Goal: Task Accomplishment & Management: Manage account settings

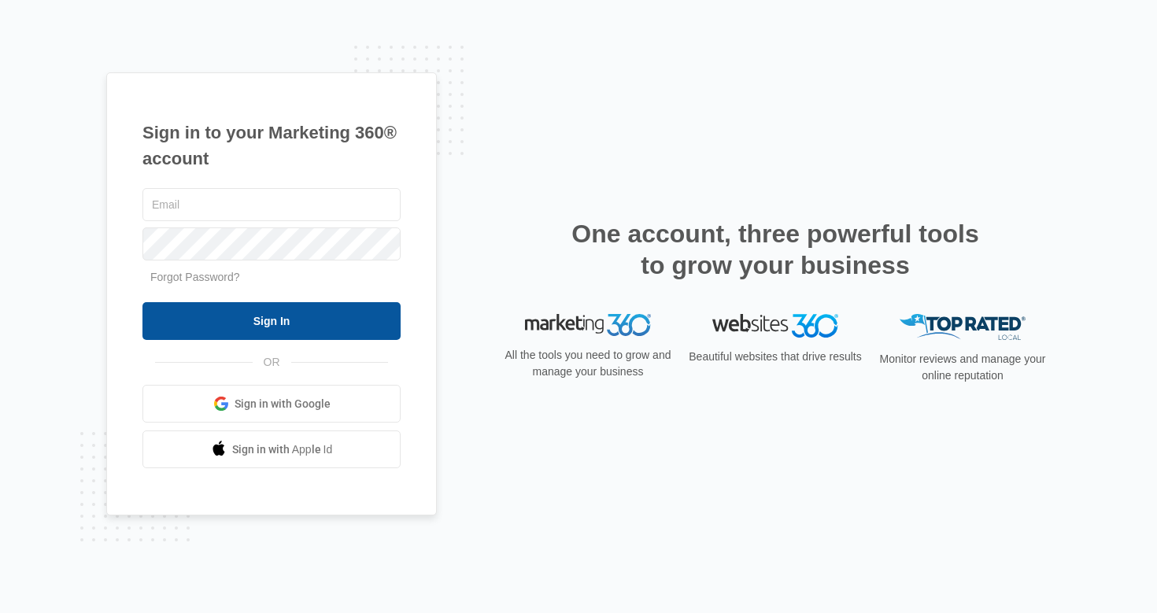
type input "[EMAIL_ADDRESS][DOMAIN_NAME]"
click at [277, 320] on input "Sign In" at bounding box center [272, 321] width 258 height 38
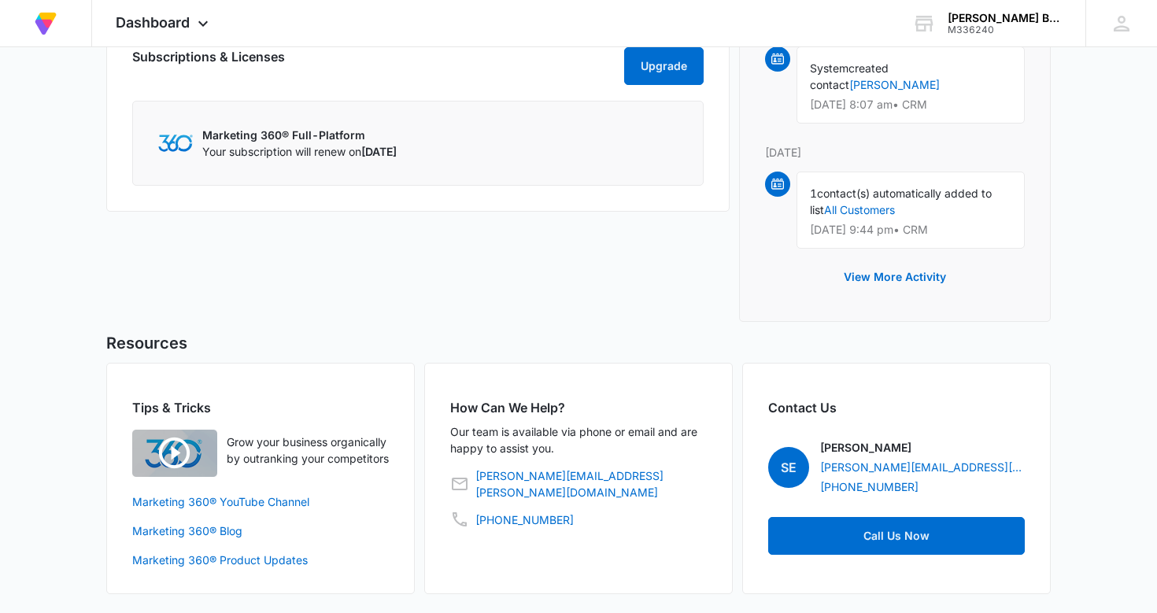
scroll to position [928, 0]
click at [894, 266] on button "View More Activity" at bounding box center [895, 277] width 134 height 38
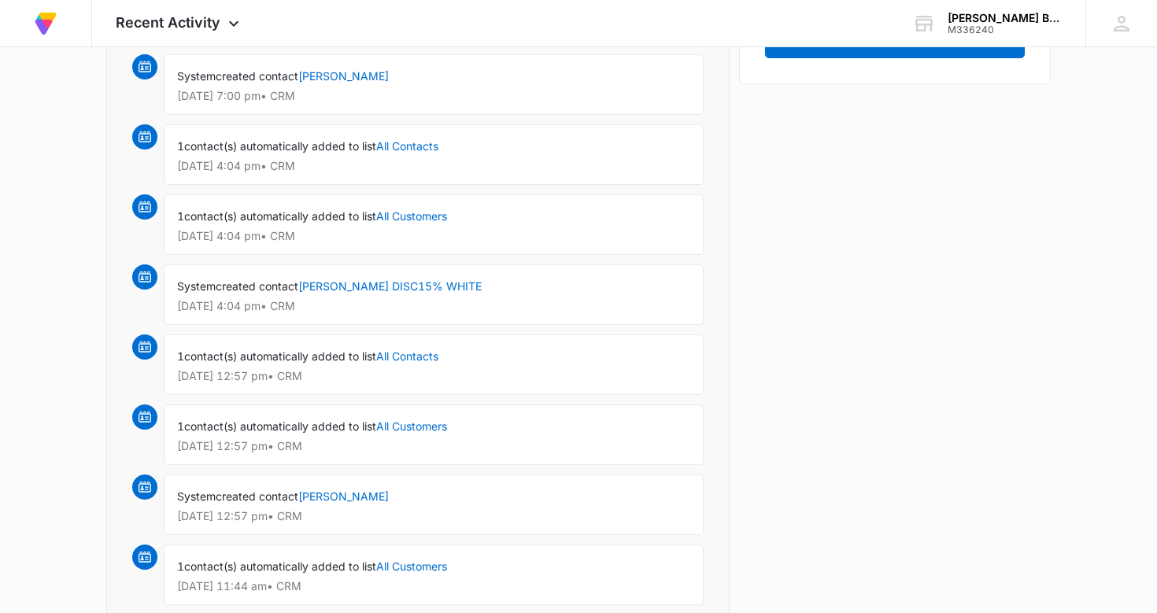
scroll to position [719, 0]
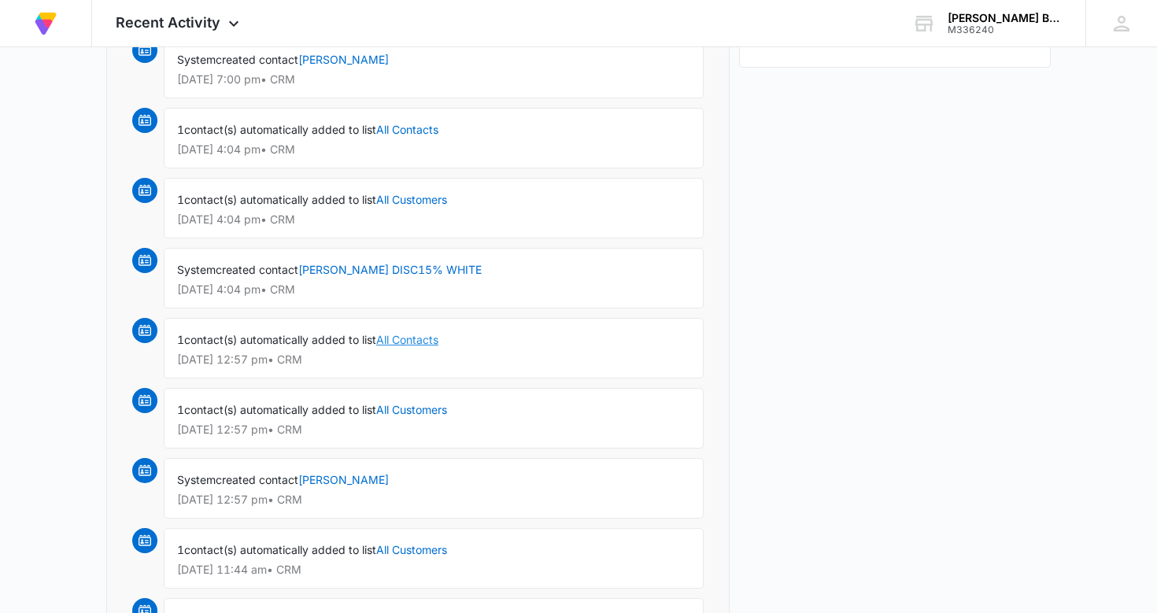
click at [412, 339] on link "All Contacts" at bounding box center [407, 339] width 62 height 13
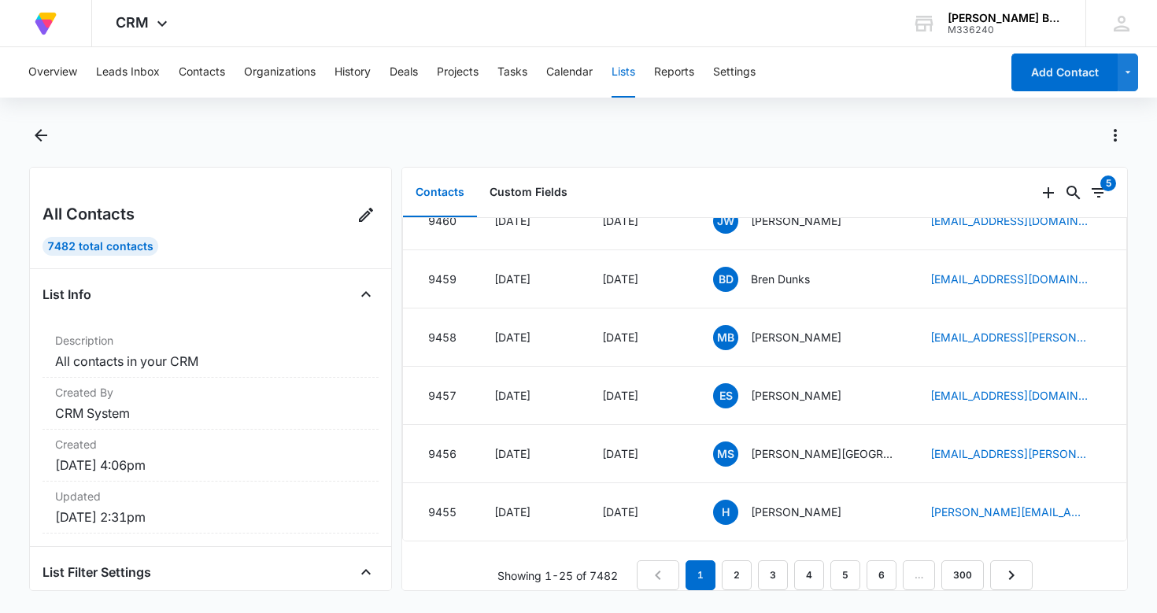
scroll to position [1205, 0]
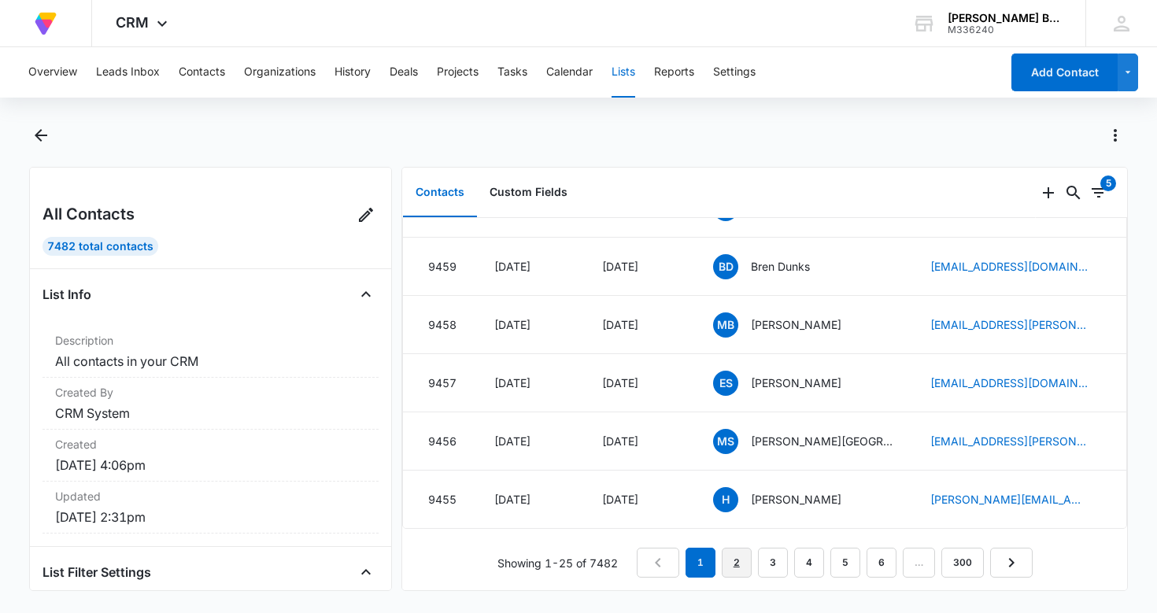
click at [739, 565] on link "2" at bounding box center [737, 563] width 30 height 30
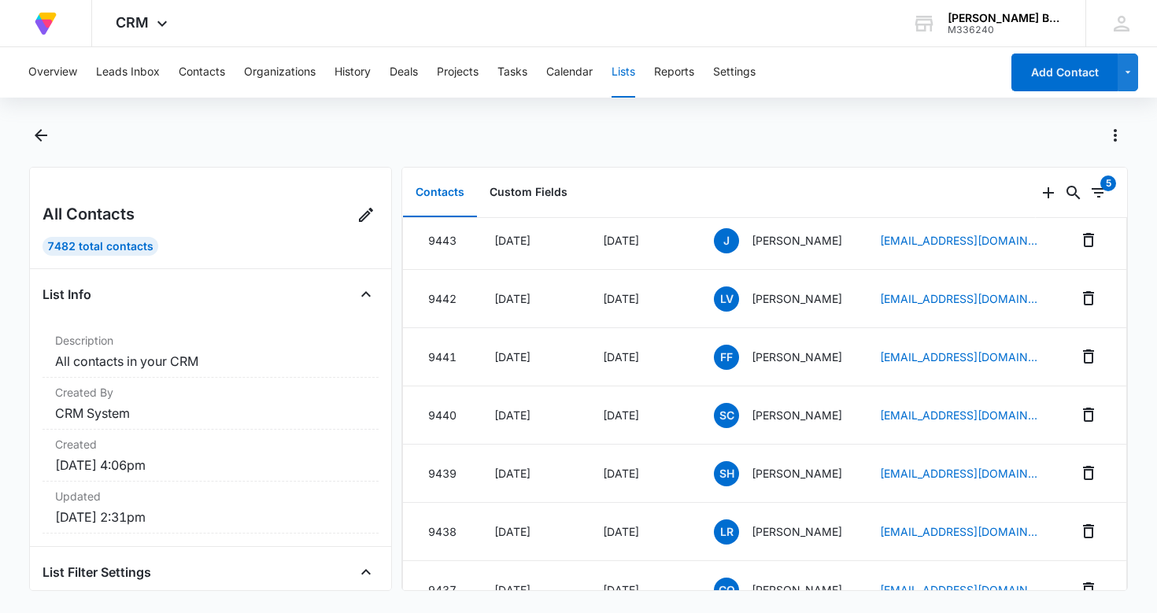
scroll to position [531, 0]
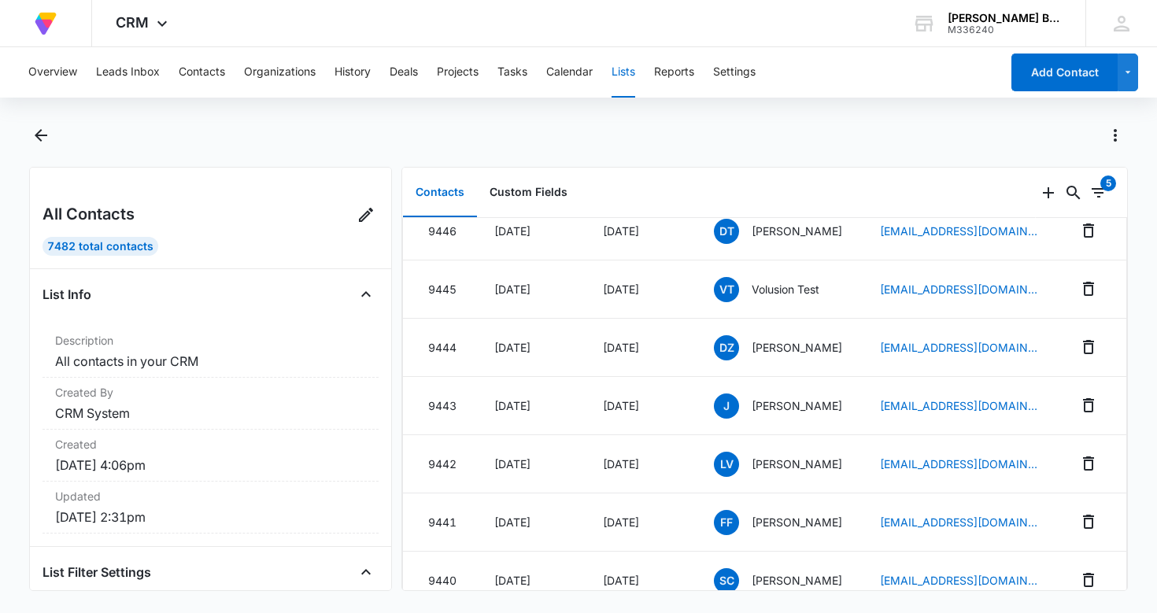
click at [441, 194] on button "Contacts" at bounding box center [440, 193] width 74 height 49
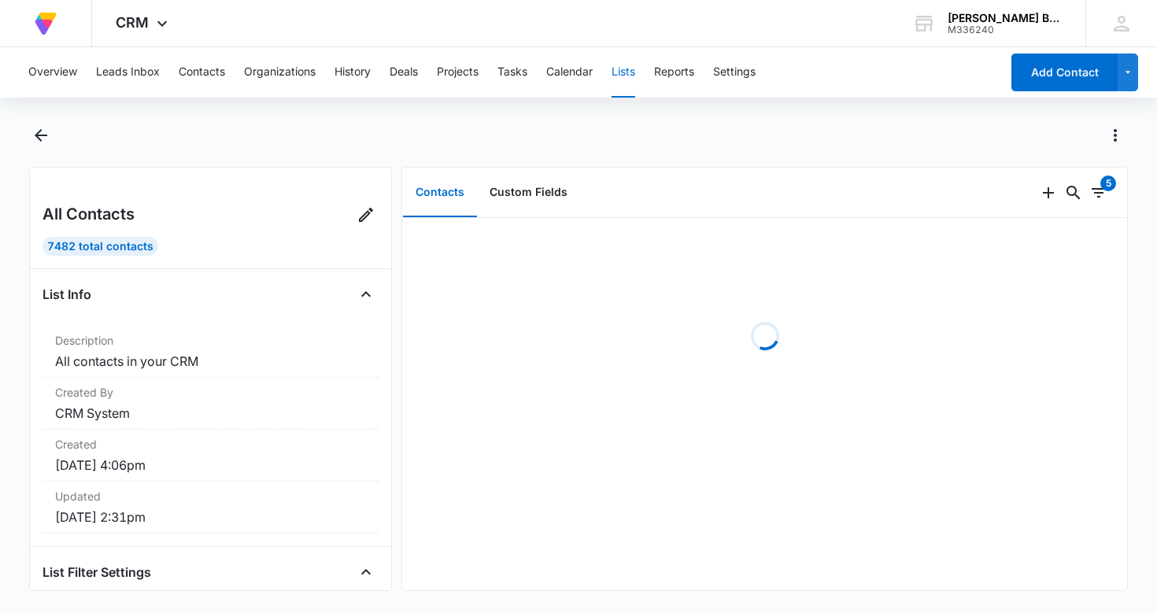
scroll to position [0, 0]
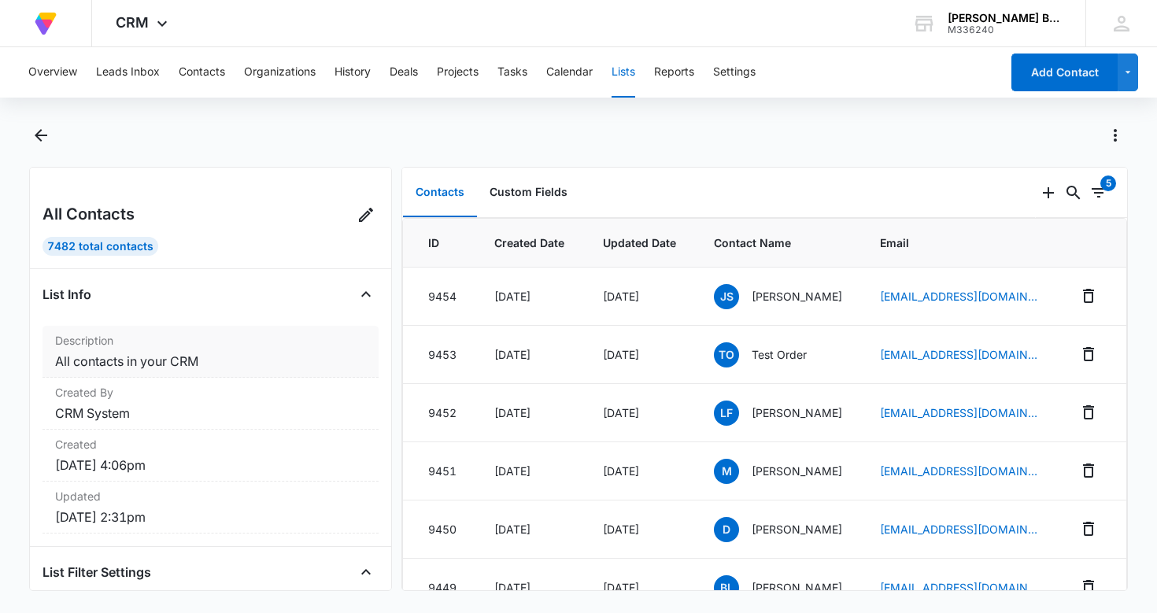
click at [160, 361] on dd "All contacts in your CRM" at bounding box center [211, 361] width 312 height 19
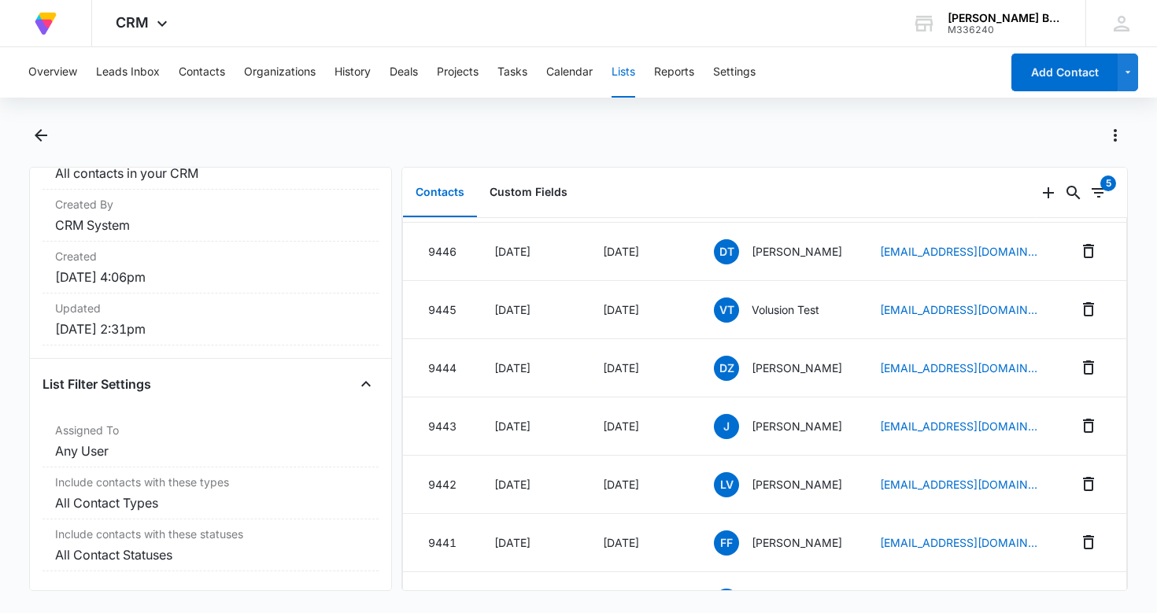
scroll to position [513, 0]
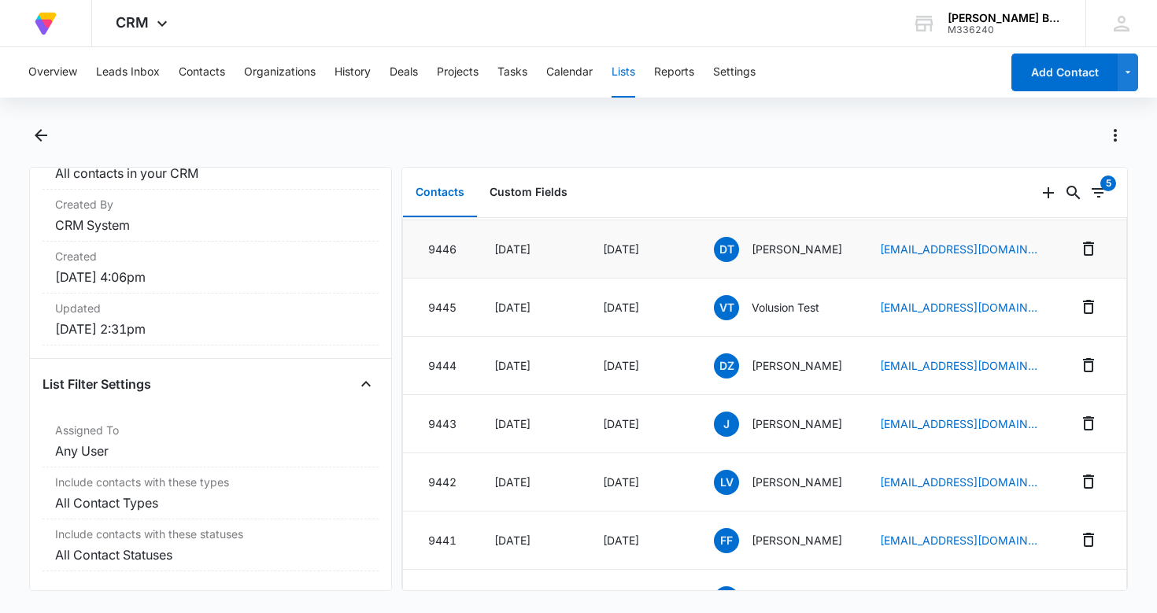
click at [660, 265] on td "Sep 2, 2025" at bounding box center [639, 249] width 111 height 58
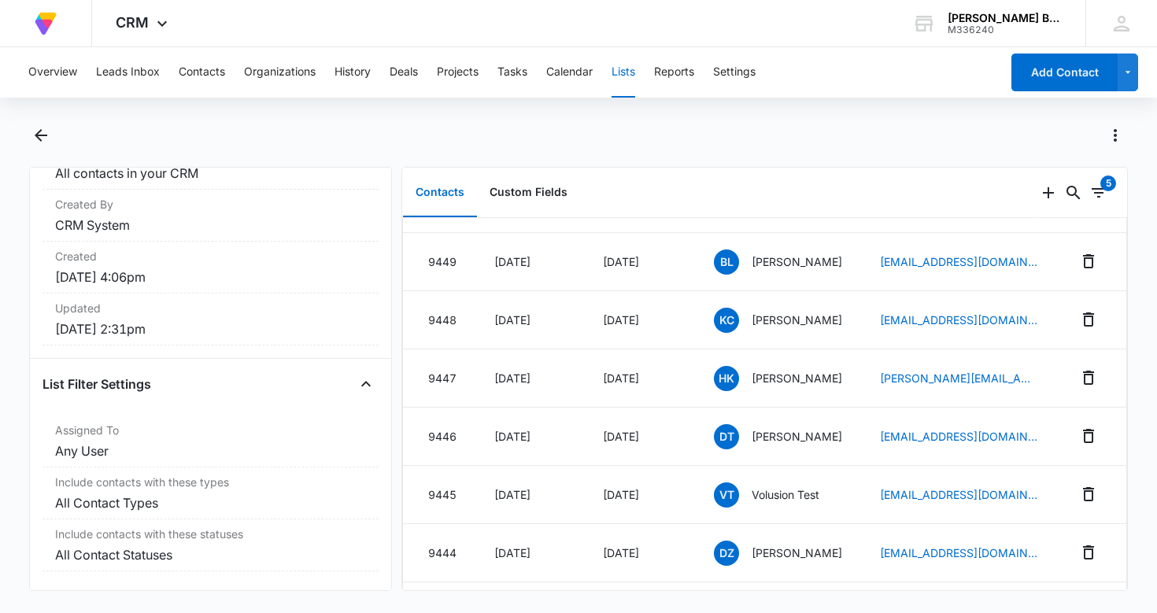
scroll to position [0, 0]
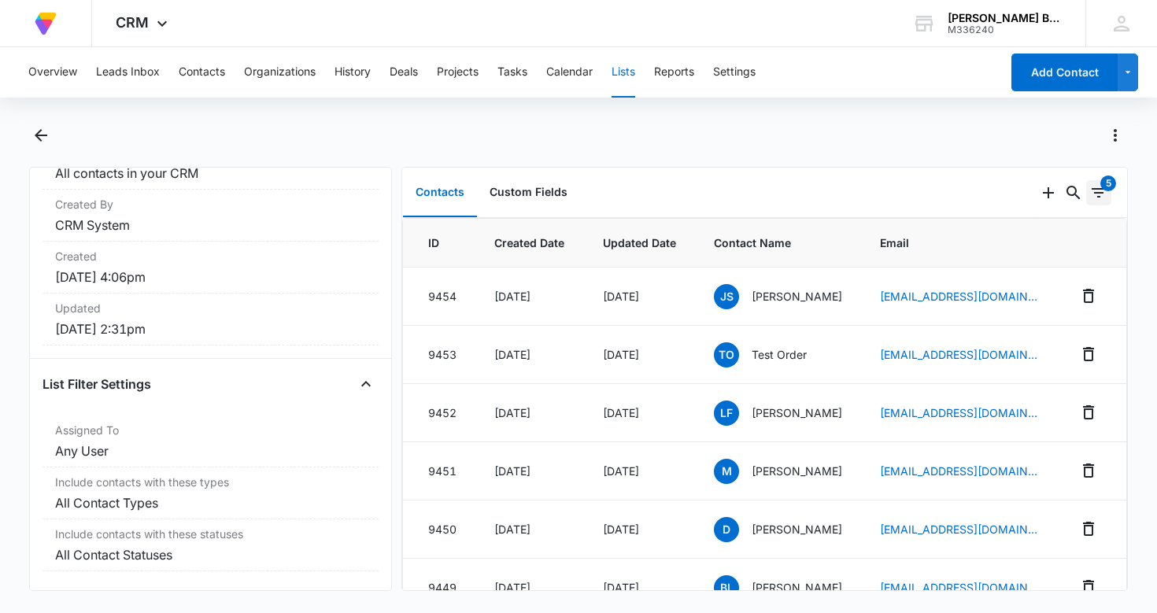
click at [1109, 179] on div "5" at bounding box center [1109, 184] width 16 height 16
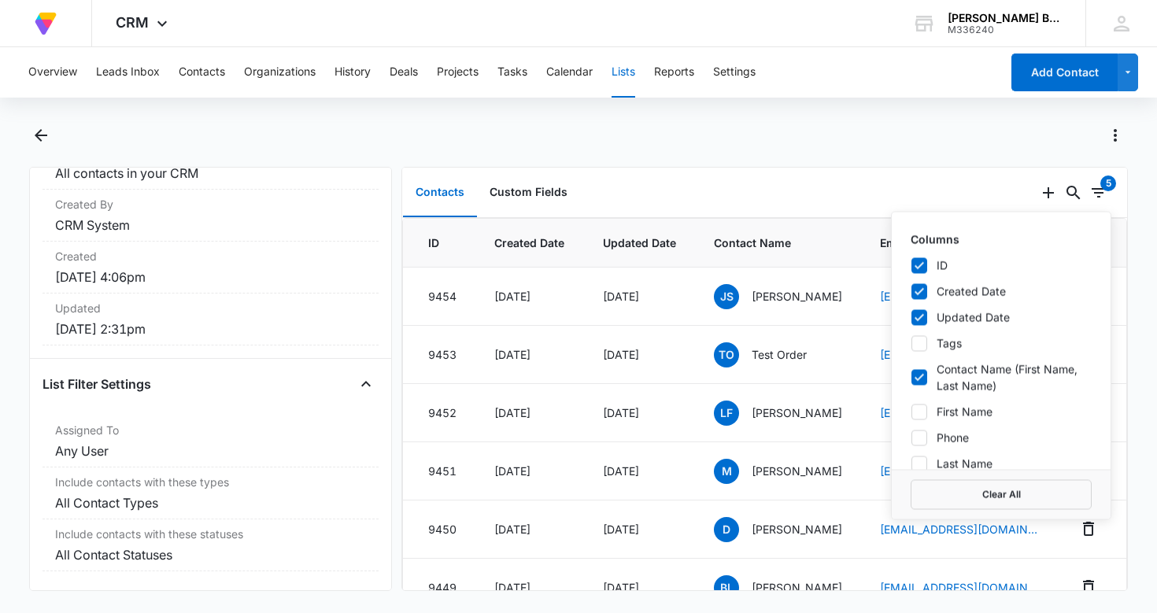
click at [897, 131] on div at bounding box center [595, 135] width 1065 height 25
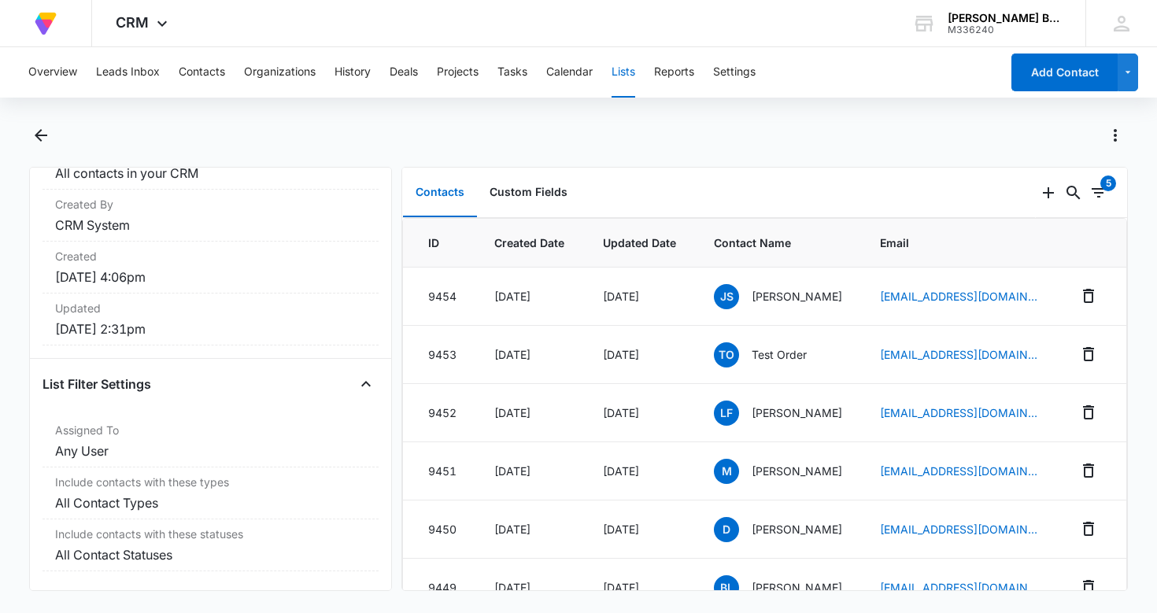
click at [765, 119] on div "Overview Leads Inbox Contacts Organizations History Deals Projects Tasks Calend…" at bounding box center [578, 328] width 1157 height 563
click at [1136, 391] on main "All Contacts 7482 Total Contacts List Info Description All contacts in your CRM…" at bounding box center [578, 366] width 1157 height 487
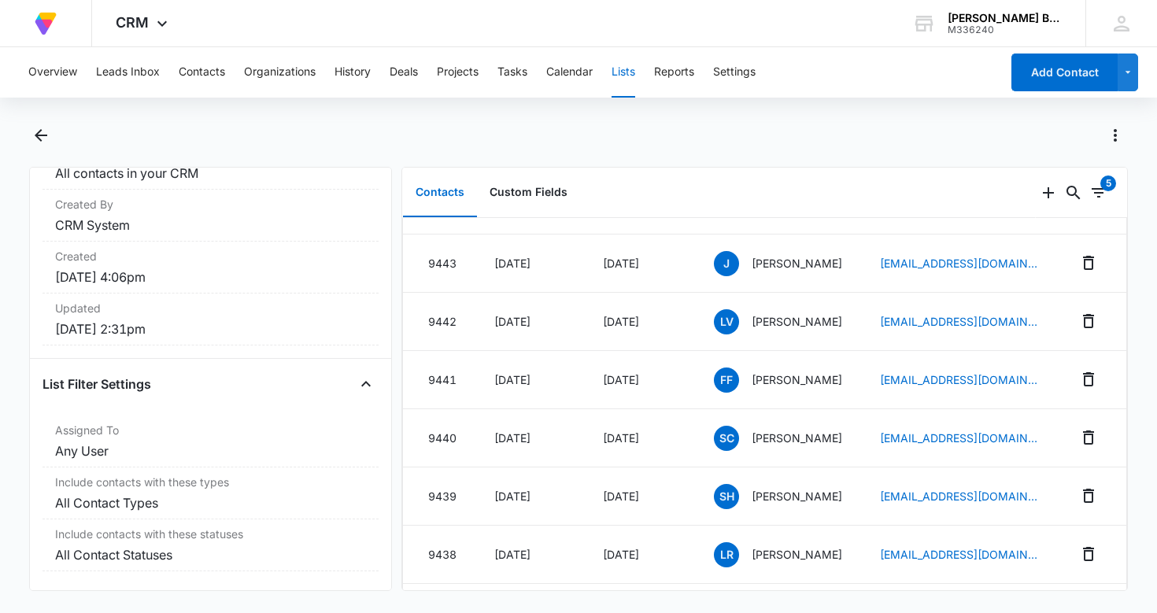
scroll to position [676, 0]
click at [680, 71] on button "Reports" at bounding box center [674, 72] width 40 height 50
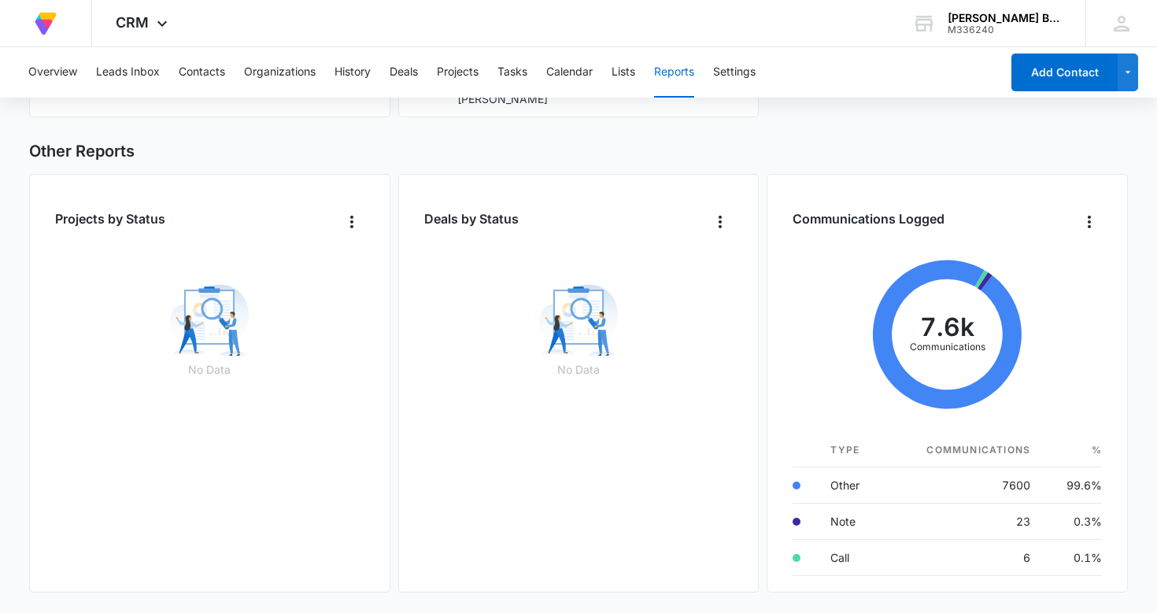
scroll to position [993, 0]
click at [1097, 222] on icon "Overflow Menu" at bounding box center [1089, 220] width 19 height 19
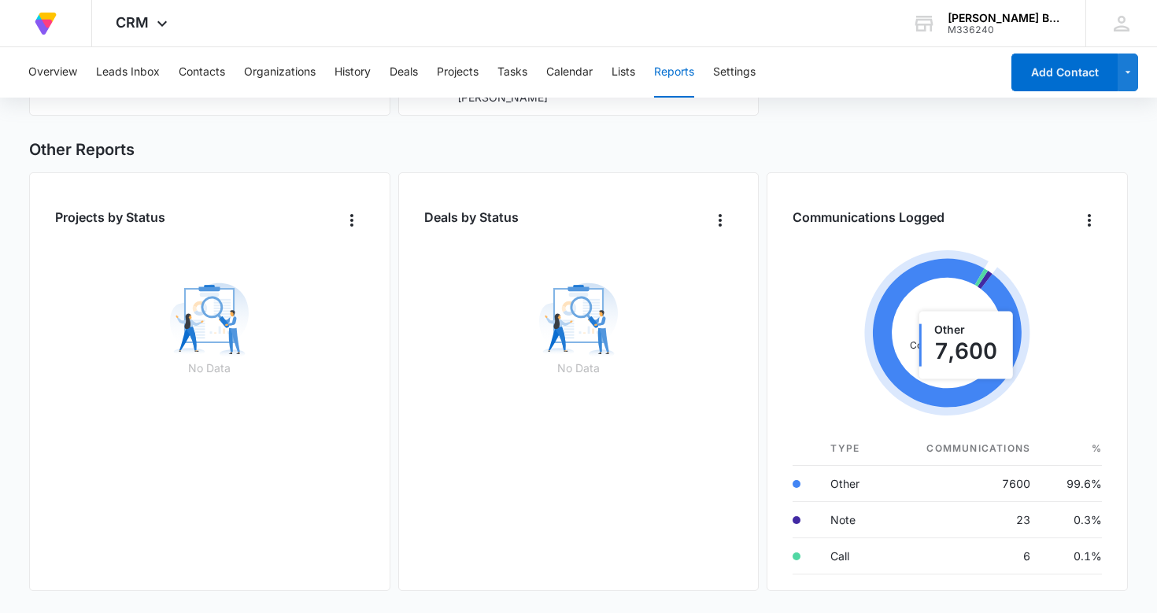
click at [974, 391] on icon at bounding box center [947, 333] width 149 height 149
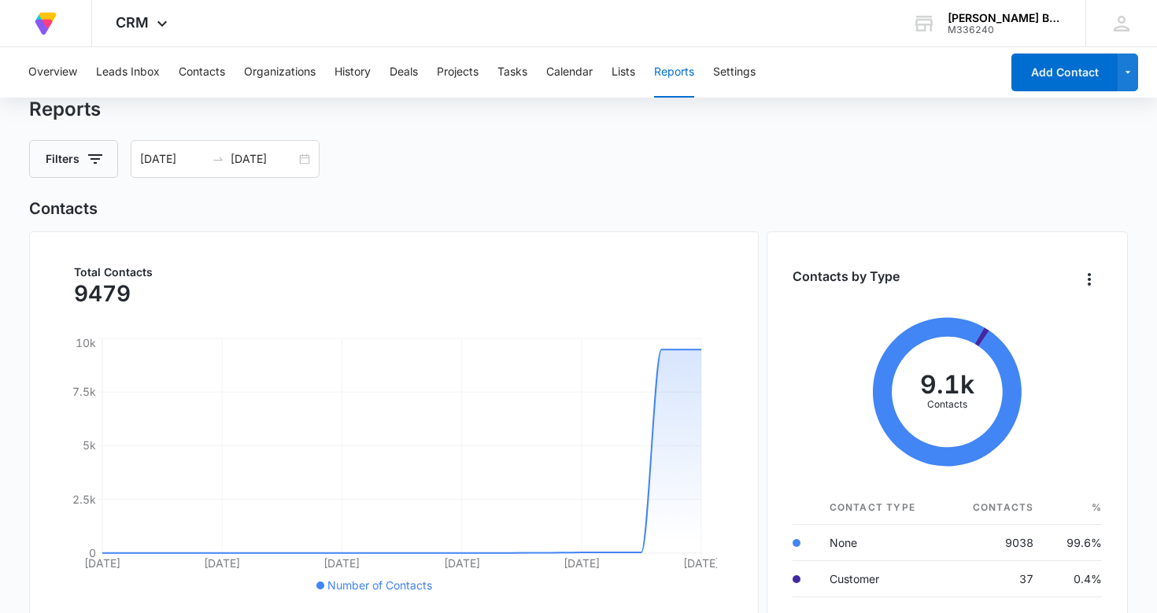
scroll to position [0, 0]
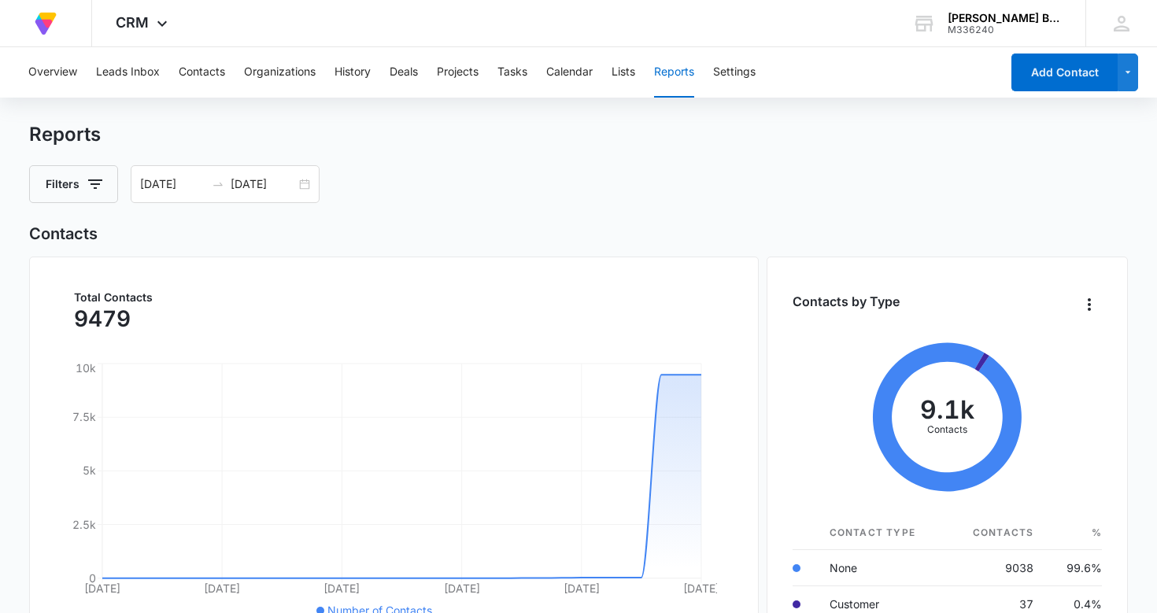
click at [691, 336] on div "Total Contacts 9479 Aug 5 Aug 11 Aug 17 Aug 23 Aug 29 Sep 4 0 2.5k 5k 7.5k 10k …" at bounding box center [394, 466] width 731 height 419
